Goal: Task Accomplishment & Management: Manage account settings

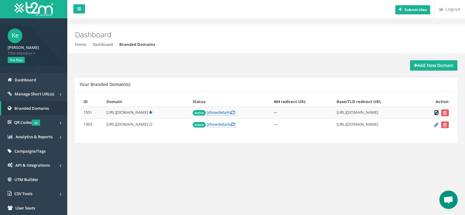
click at [435, 113] on icon at bounding box center [436, 113] width 5 height 4
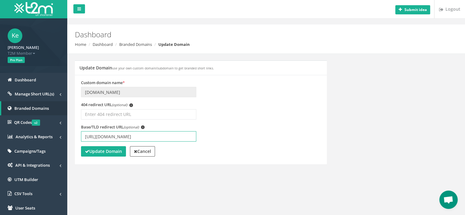
click at [137, 137] on input "https://www.betmarino864.com/tr/" at bounding box center [138, 136] width 115 height 10
type input "[URL][DOMAIN_NAME]"
click at [115, 154] on strong "Update Domain" at bounding box center [103, 151] width 37 height 6
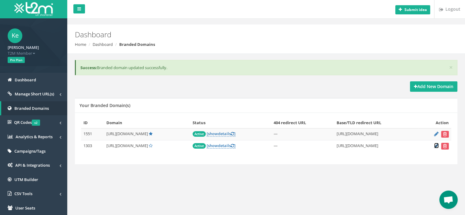
click at [436, 145] on icon at bounding box center [436, 146] width 5 height 4
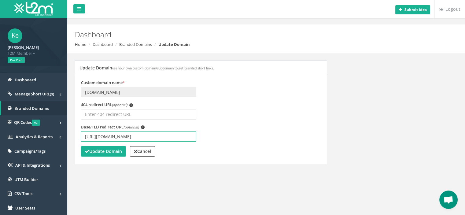
click at [138, 136] on input "[URL][DOMAIN_NAME]" at bounding box center [138, 136] width 115 height 10
type input "https://www.betmarino865.com/tr/"
click at [116, 150] on strong "Update Domain" at bounding box center [103, 151] width 37 height 6
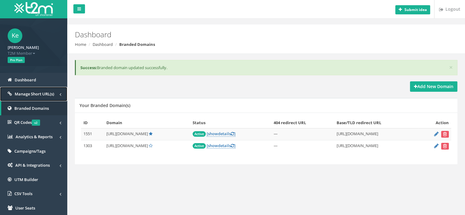
click at [46, 94] on span "Manage Short URL(s)" at bounding box center [34, 94] width 39 height 6
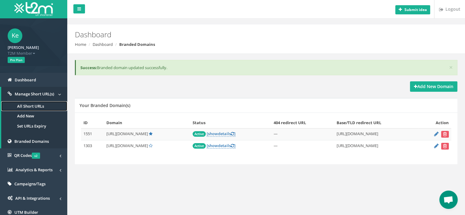
click at [39, 103] on link "All Short URLs" at bounding box center [34, 106] width 66 height 10
